Goal: Find contact information: Find contact information

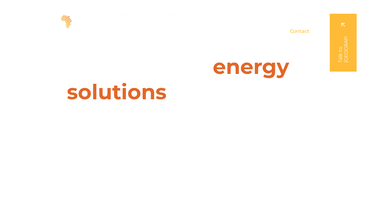
click at [303, 32] on span "Contact" at bounding box center [299, 31] width 19 height 7
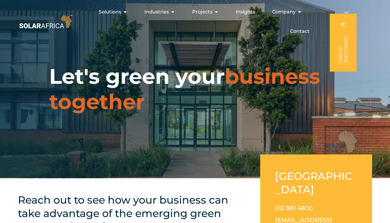
click at [68, 19] on img at bounding box center [45, 21] width 55 height 17
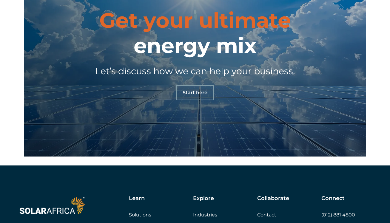
scroll to position [2015, 0]
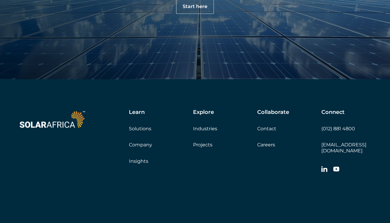
click at [321, 166] on icon at bounding box center [324, 169] width 6 height 6
